Goal: Information Seeking & Learning: Learn about a topic

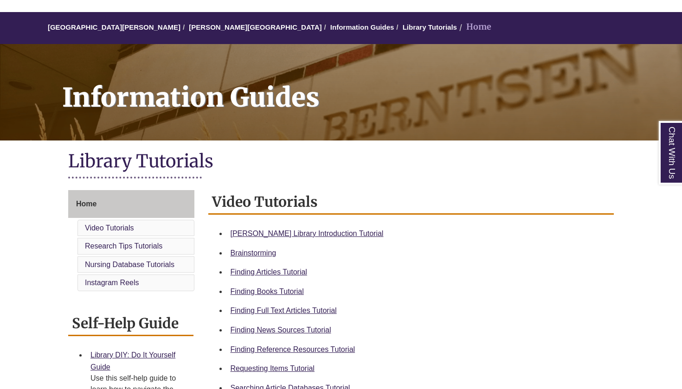
scroll to position [73, 0]
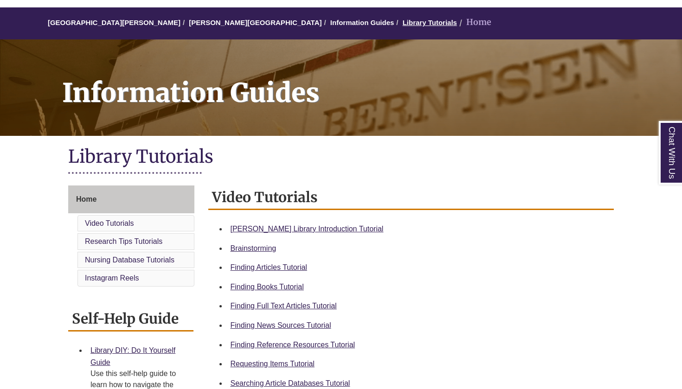
scroll to position [89, 0]
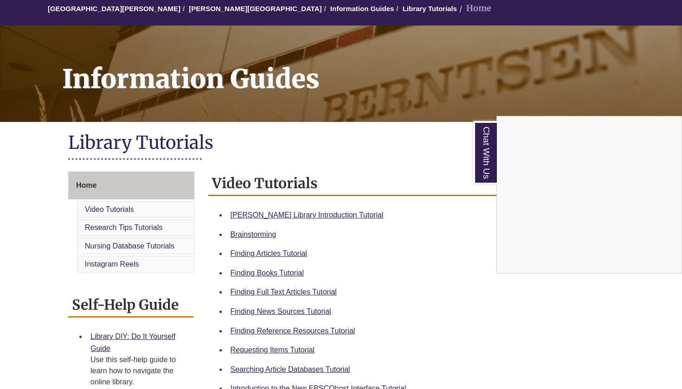
click at [248, 268] on div "Chat With Us" at bounding box center [341, 194] width 682 height 389
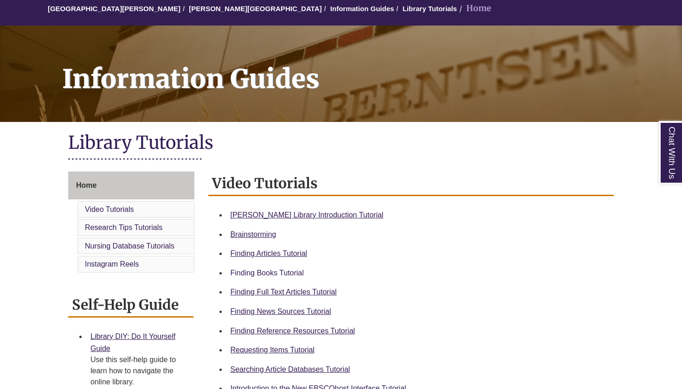
click at [248, 271] on link "Finding Books Tutorial" at bounding box center [267, 273] width 73 height 8
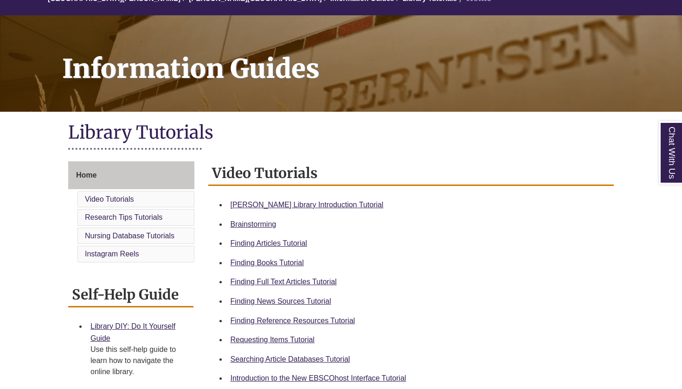
scroll to position [105, 0]
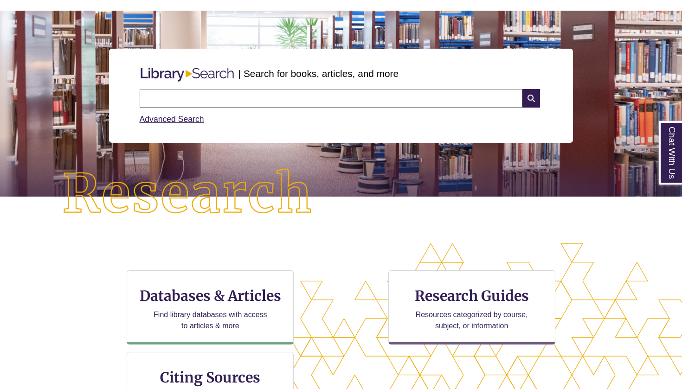
click at [224, 94] on input "text" at bounding box center [331, 98] width 383 height 19
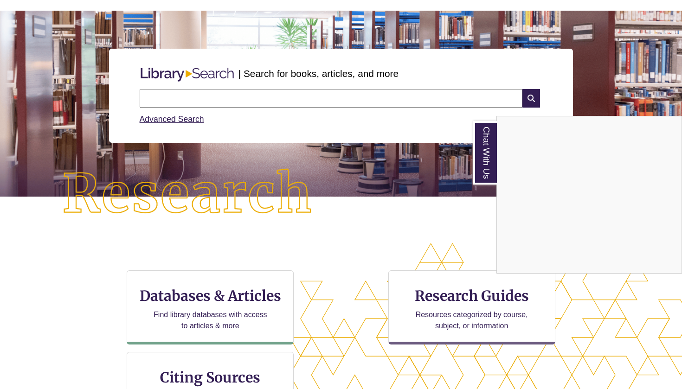
click at [274, 98] on div "Chat With Us" at bounding box center [341, 194] width 682 height 389
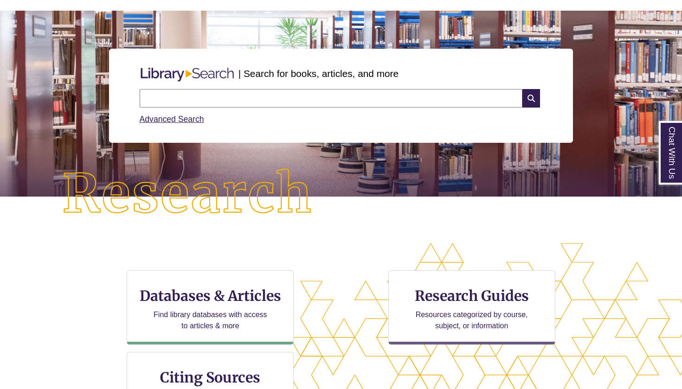
click at [274, 98] on input "text" at bounding box center [331, 98] width 383 height 19
paste input "**********"
type input "**********"
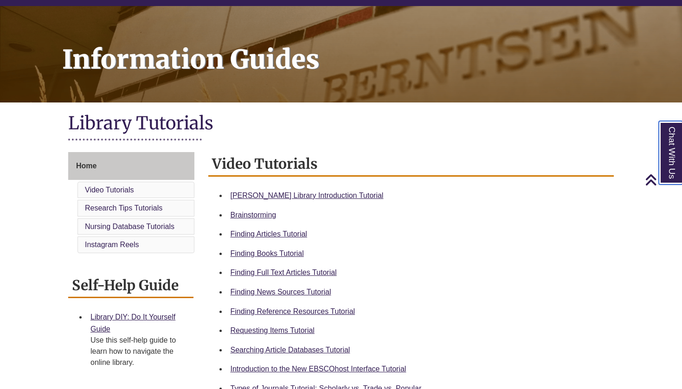
scroll to position [128, 0]
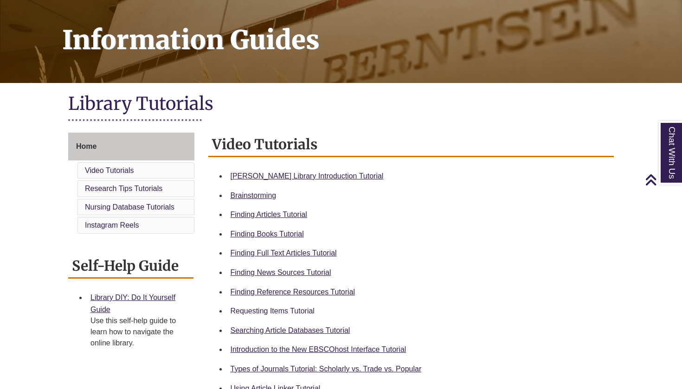
click at [280, 310] on link "Requesting Items Tutorial" at bounding box center [273, 311] width 84 height 8
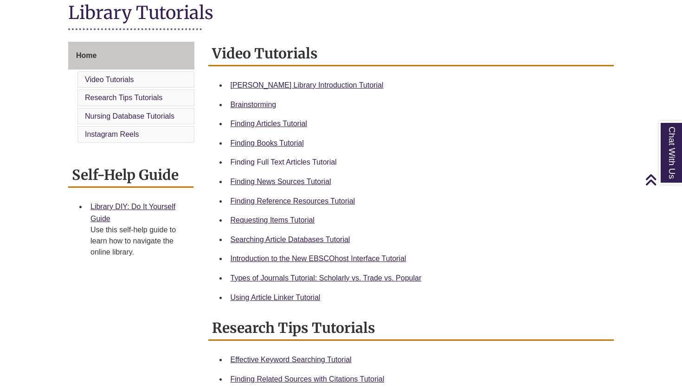
scroll to position [221, 0]
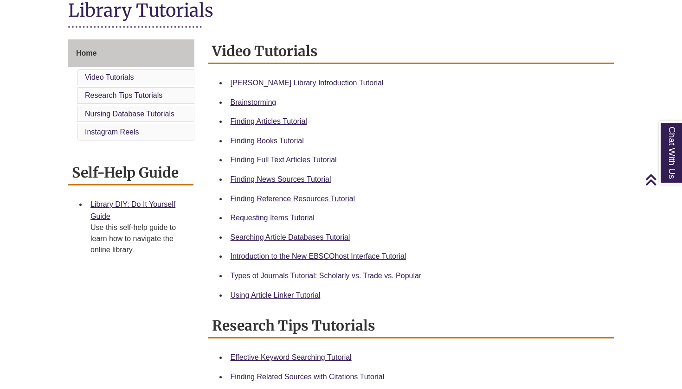
click at [288, 272] on link "Types of Journals Tutorial: Scholarly vs. Trade vs. Popular" at bounding box center [326, 276] width 191 height 8
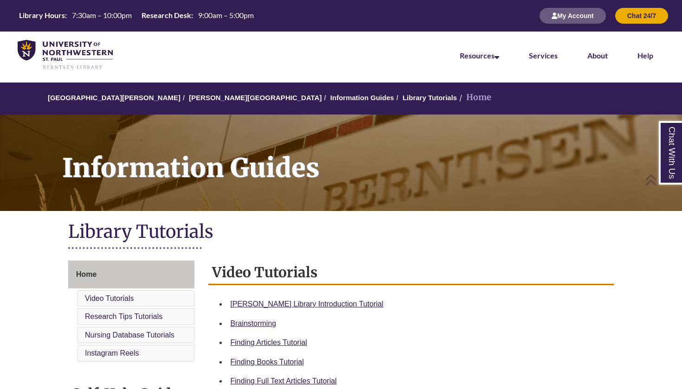
scroll to position [0, 0]
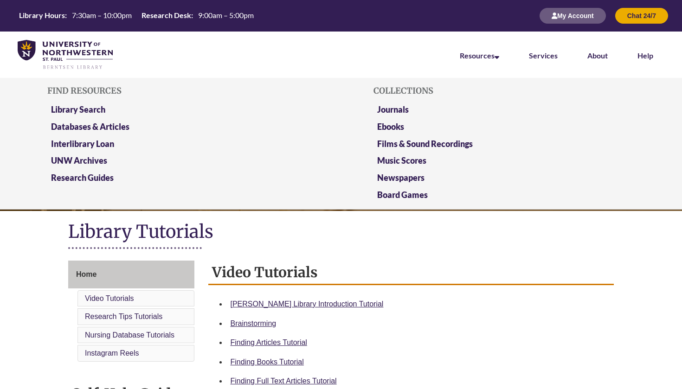
click at [451, 51] on li "Resources Find Resources Library Search Databases & Articles Interlibrary Loan …" at bounding box center [479, 55] width 69 height 46
click at [97, 111] on link "Library Search" at bounding box center [78, 110] width 54 height 12
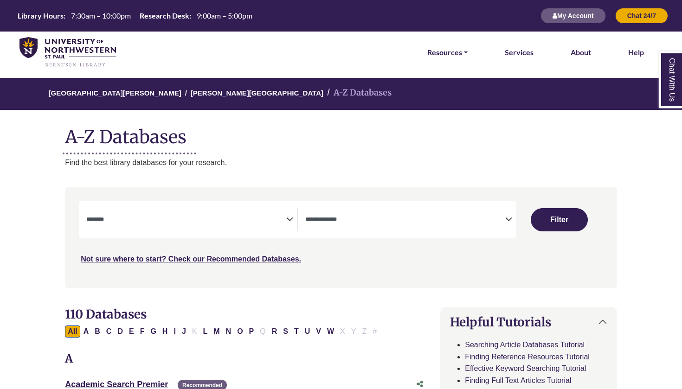
select select "Database Subject Filter"
select select "Database Types Filter"
click at [165, 219] on textarea "Search" at bounding box center [186, 220] width 200 height 7
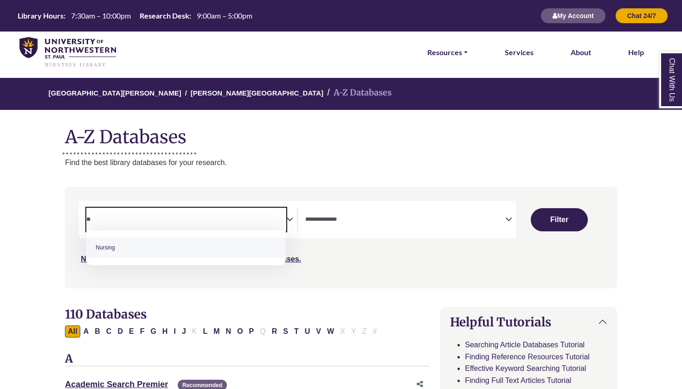
type textarea "*"
type textarea "***"
select select "*****"
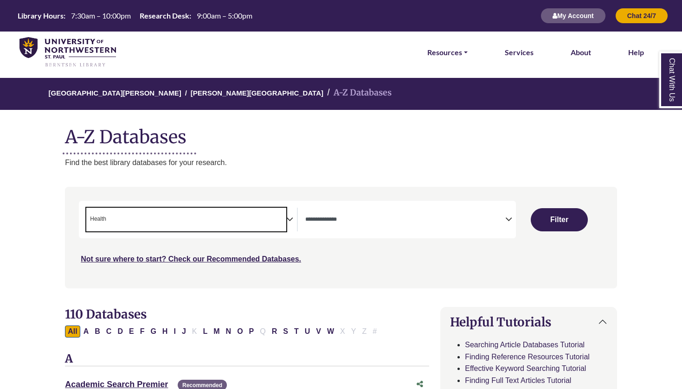
scroll to position [185, 0]
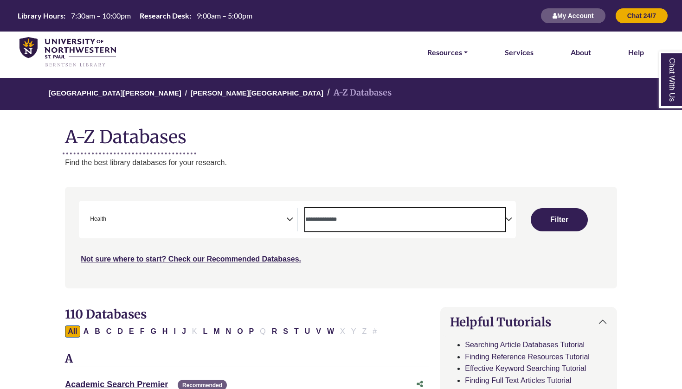
click at [376, 225] on span "Search filters" at bounding box center [405, 220] width 200 height 24
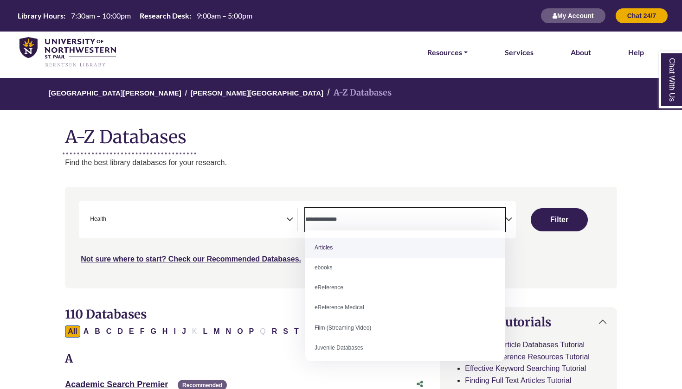
click at [135, 210] on span "× Health" at bounding box center [186, 220] width 200 height 24
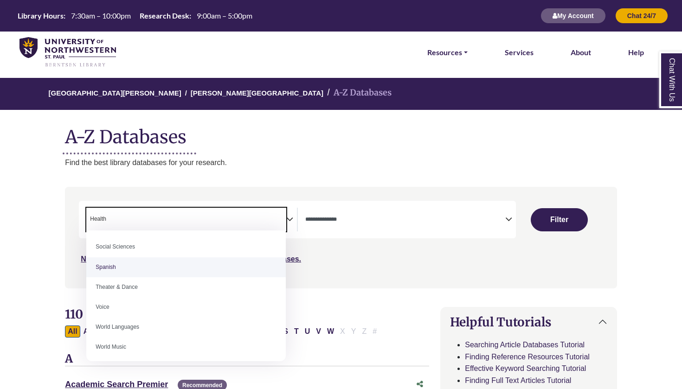
scroll to position [822, 0]
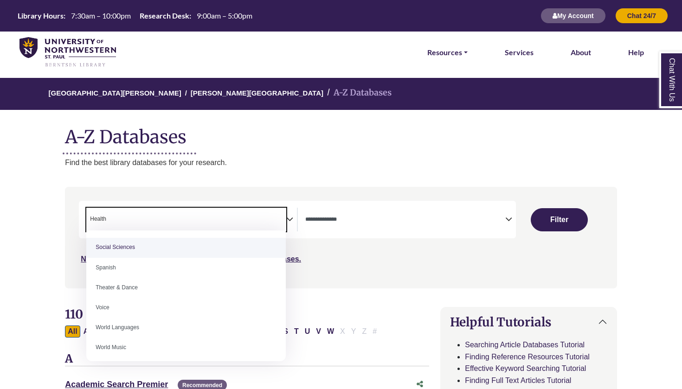
click at [351, 214] on span "Search filters" at bounding box center [405, 218] width 200 height 8
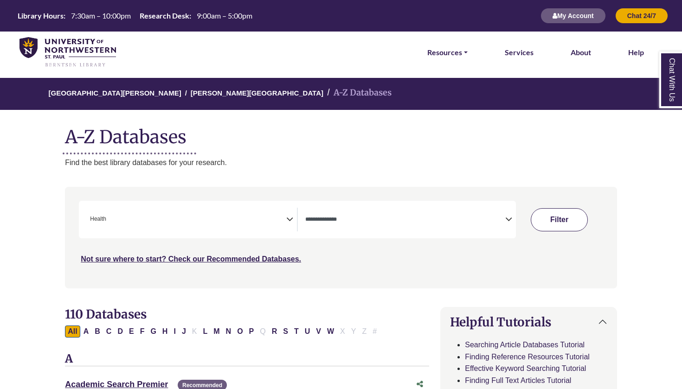
click at [551, 212] on div "Clear Filters Filter" at bounding box center [559, 220] width 87 height 38
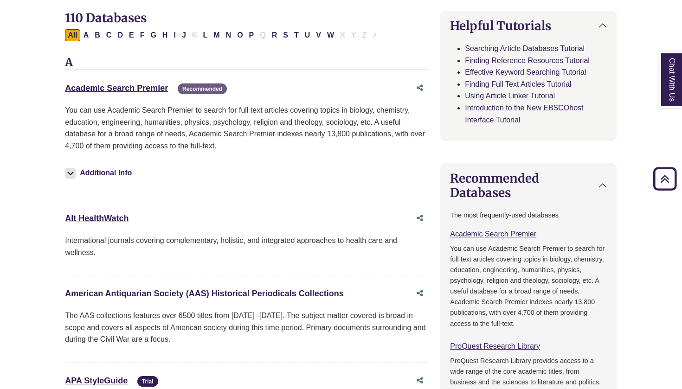
scroll to position [303, 0]
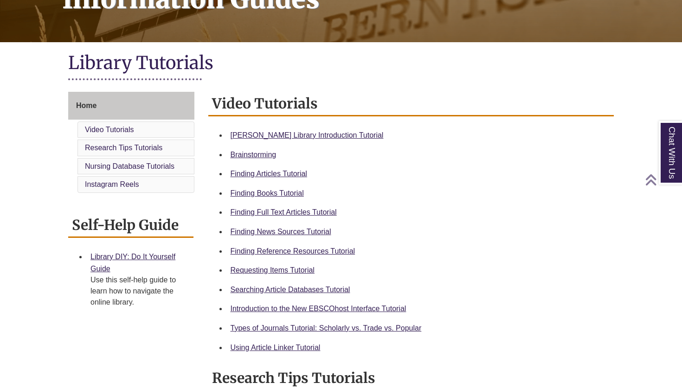
scroll to position [171, 0]
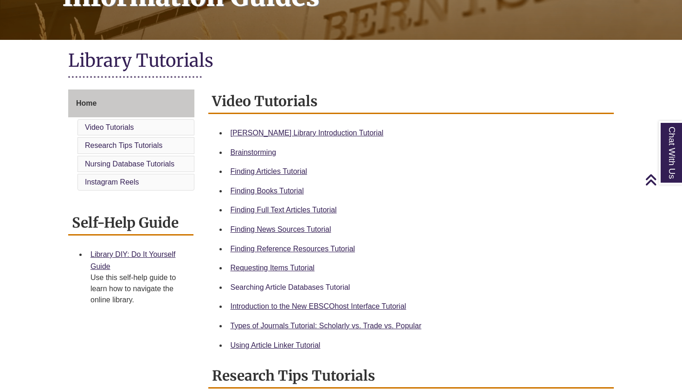
click at [310, 286] on link "Searching Article Databases Tutorial" at bounding box center [291, 288] width 120 height 8
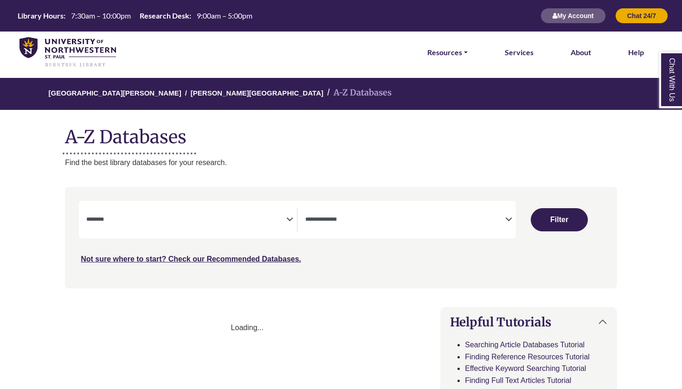
select select "Database Subject Filter"
select select "Database Types Filter"
select select "Database Subject Filter"
select select "Database Types Filter"
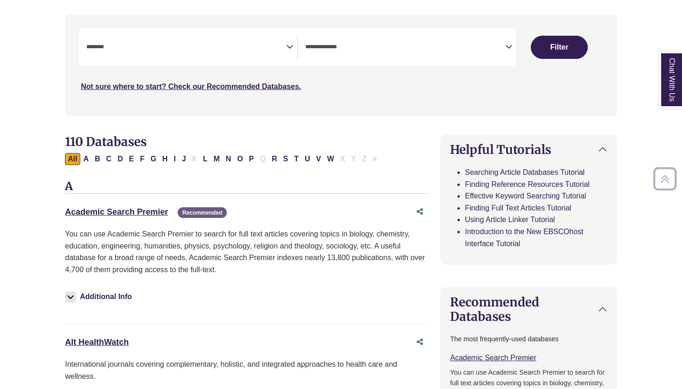
scroll to position [173, 0]
click at [151, 207] on link "Academic Search Premier This link opens in a new window" at bounding box center [116, 211] width 103 height 9
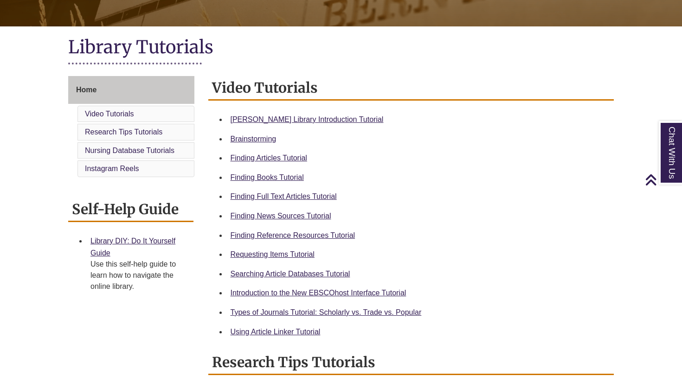
scroll to position [200, 0]
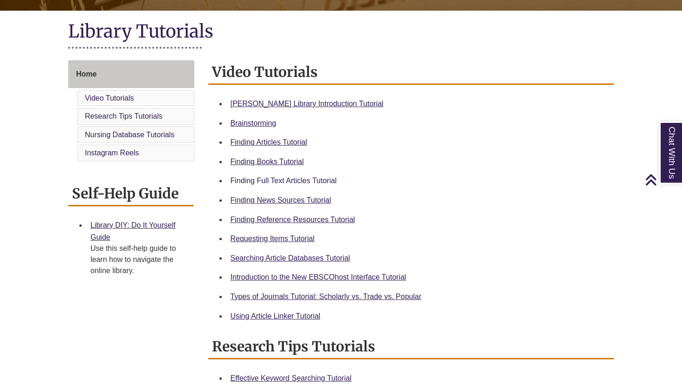
click at [287, 179] on link "Finding Full Text Articles Tutorial" at bounding box center [284, 181] width 106 height 8
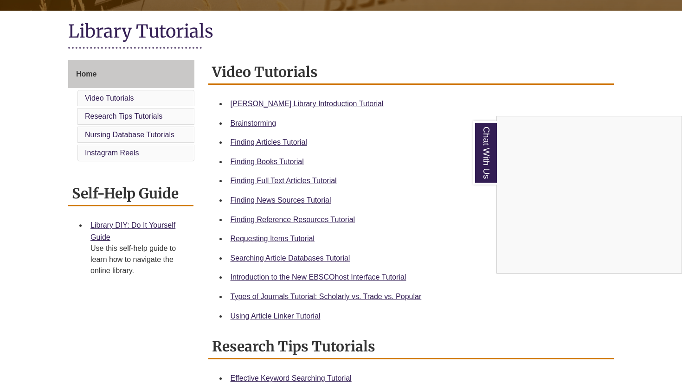
click at [302, 318] on div "Chat With Us" at bounding box center [341, 194] width 682 height 389
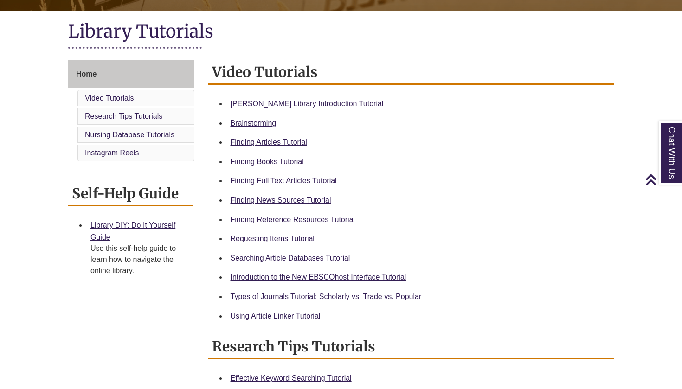
click at [302, 318] on link "Using Article Linker Tutorial" at bounding box center [276, 316] width 90 height 8
